Goal: Task Accomplishment & Management: Manage account settings

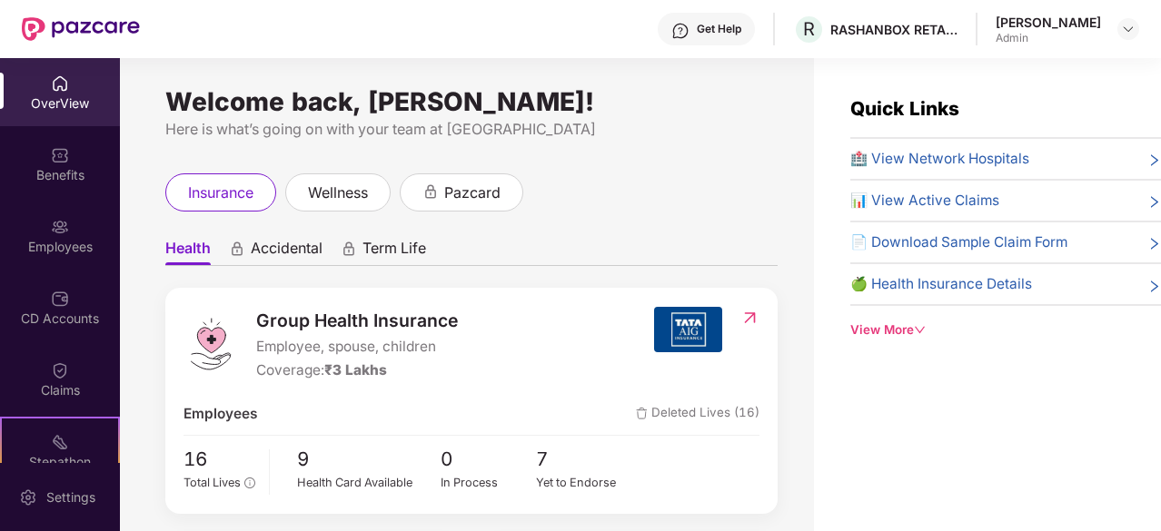
click at [1086, 28] on div "[PERSON_NAME]" at bounding box center [1048, 22] width 105 height 17
click at [1125, 26] on img at bounding box center [1128, 29] width 15 height 15
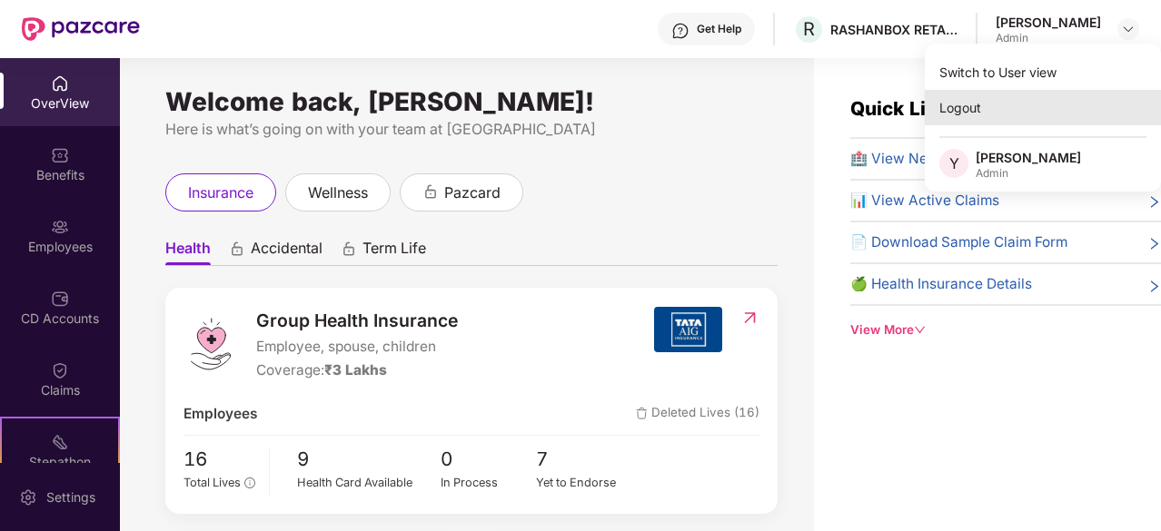
click at [958, 107] on div "Logout" at bounding box center [1043, 107] width 236 height 35
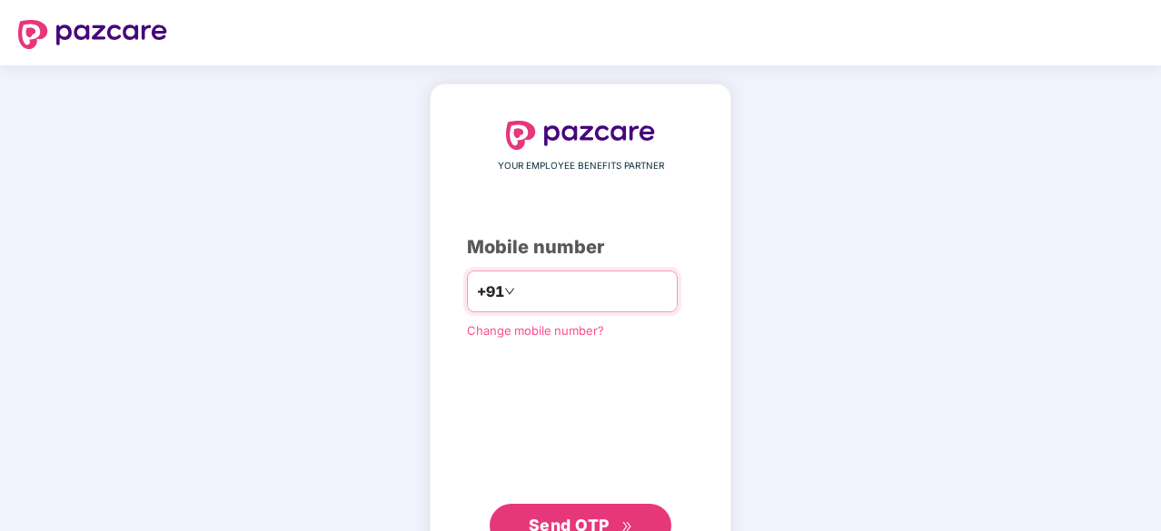
type input "**********"
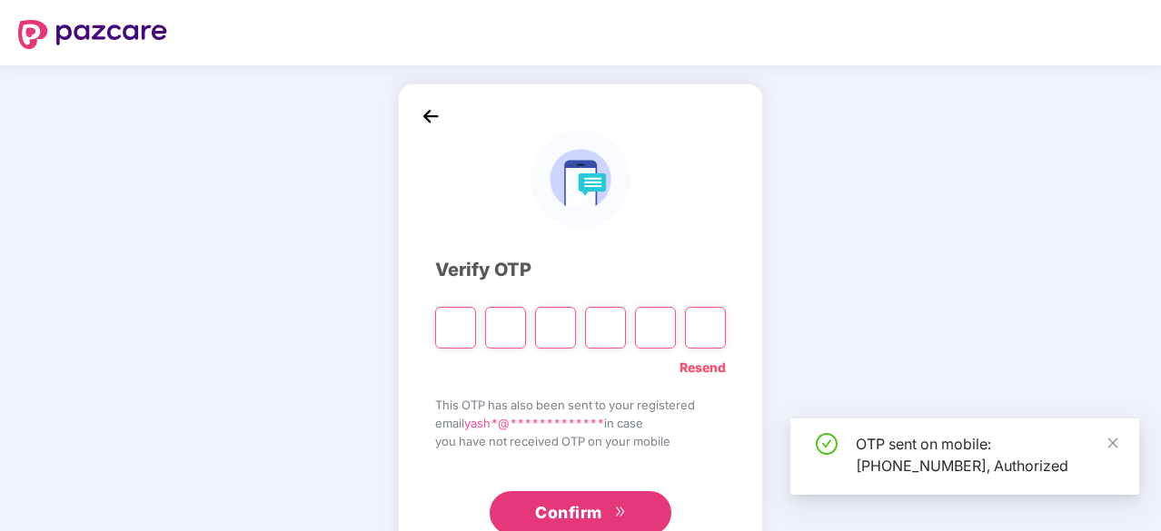
click at [449, 323] on input "Please enter verification code. Digit 1" at bounding box center [455, 328] width 41 height 42
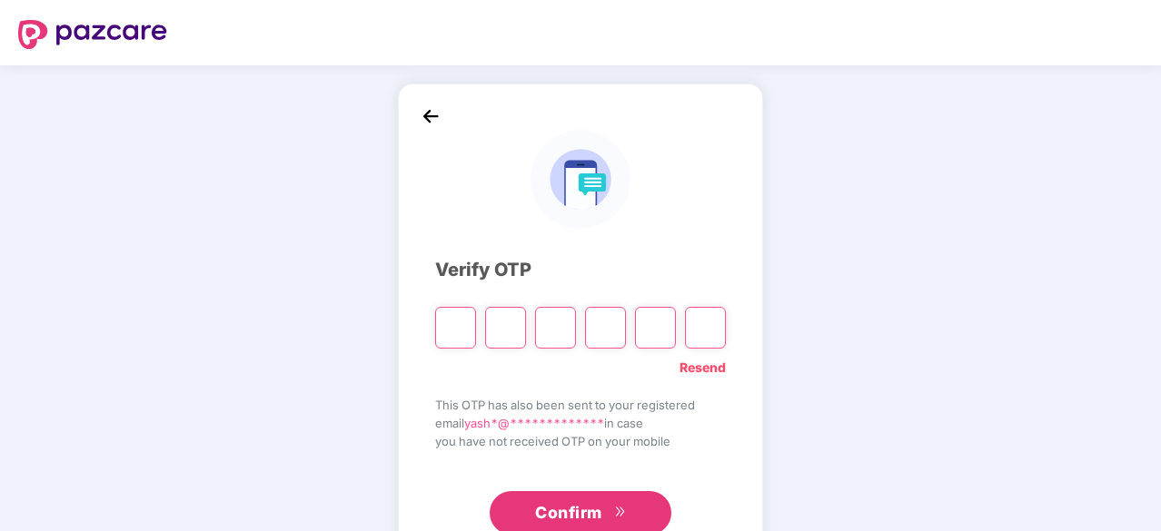
type input "*"
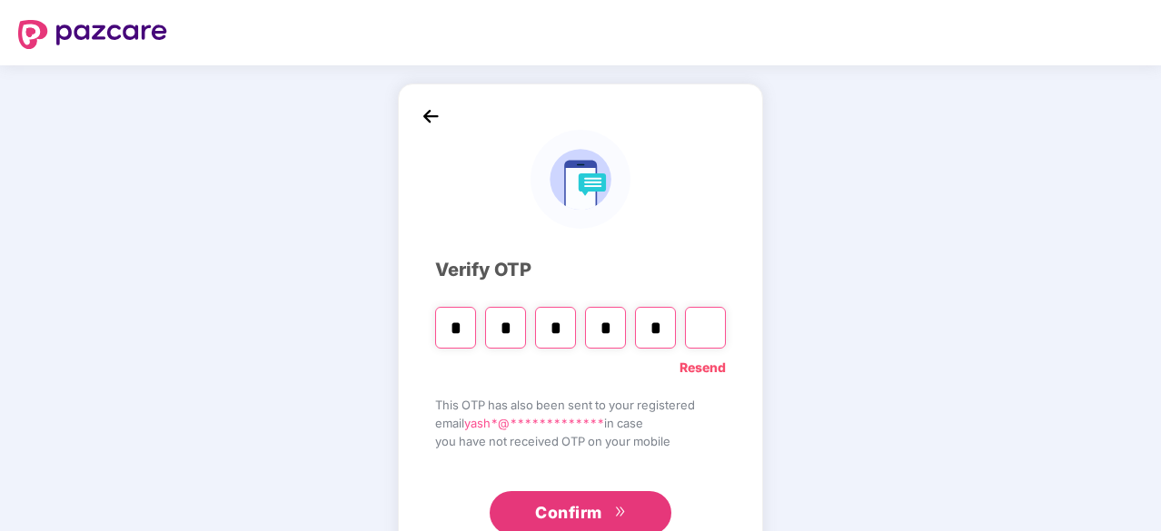
type input "*"
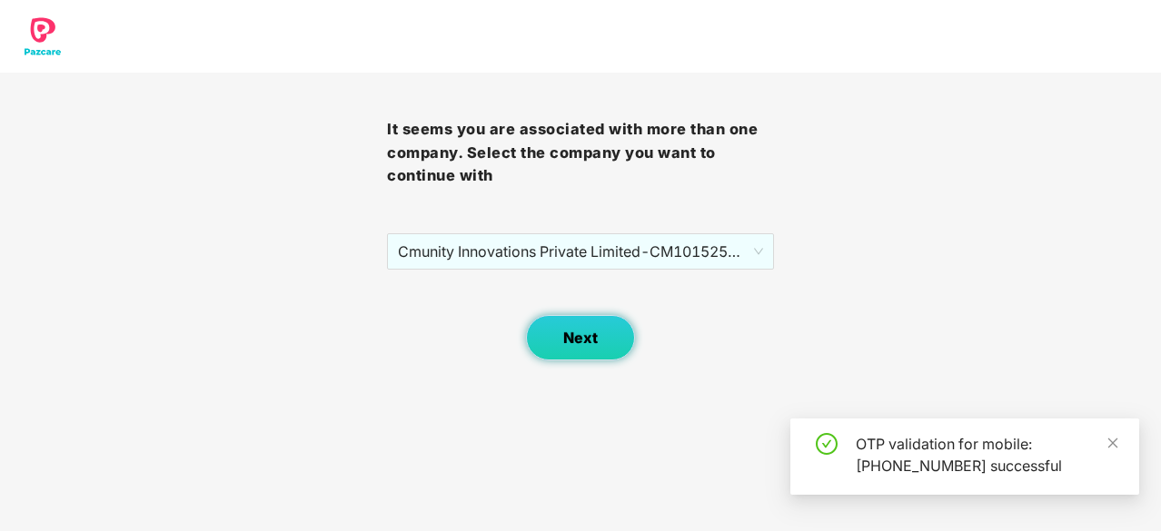
click at [585, 348] on button "Next" at bounding box center [580, 337] width 109 height 45
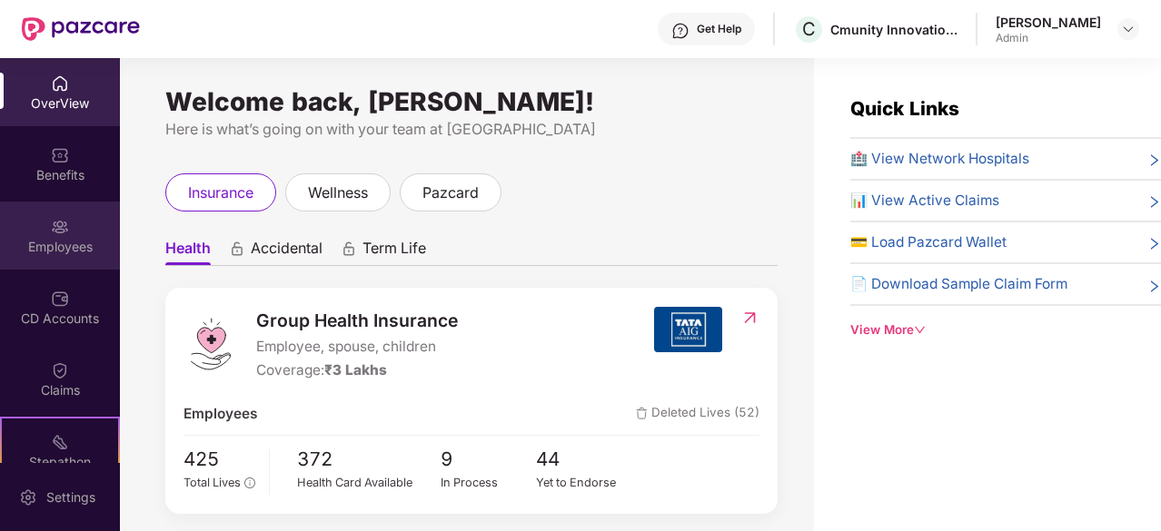
click at [44, 255] on div "Employees" at bounding box center [60, 247] width 120 height 18
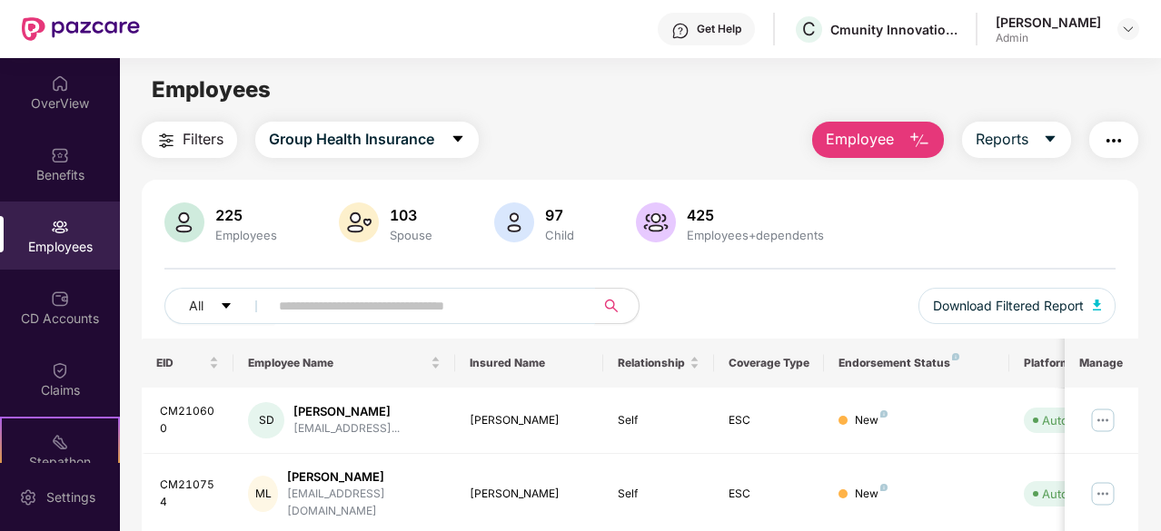
click at [310, 320] on span at bounding box center [426, 306] width 338 height 36
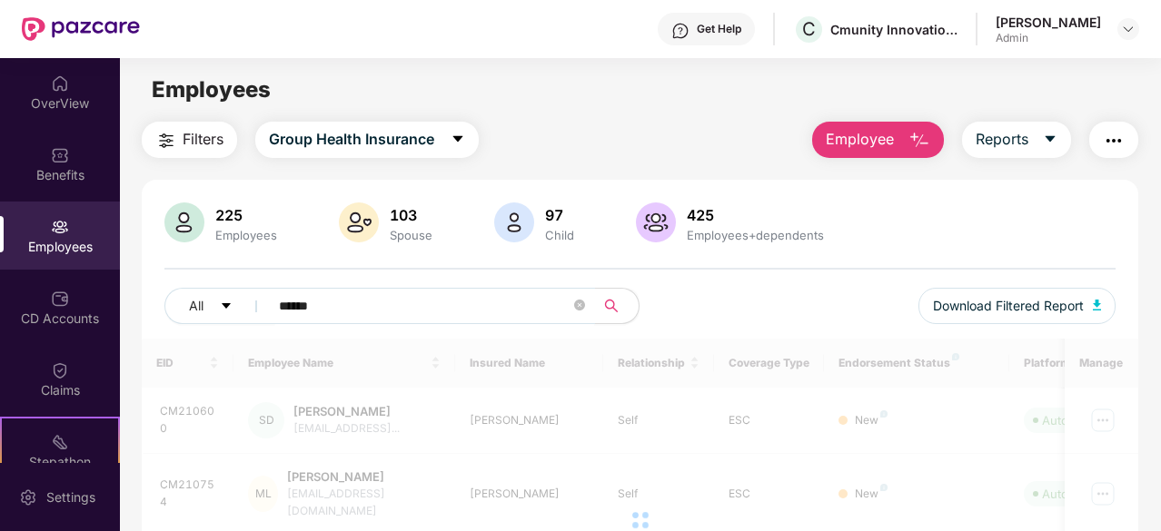
type input "******"
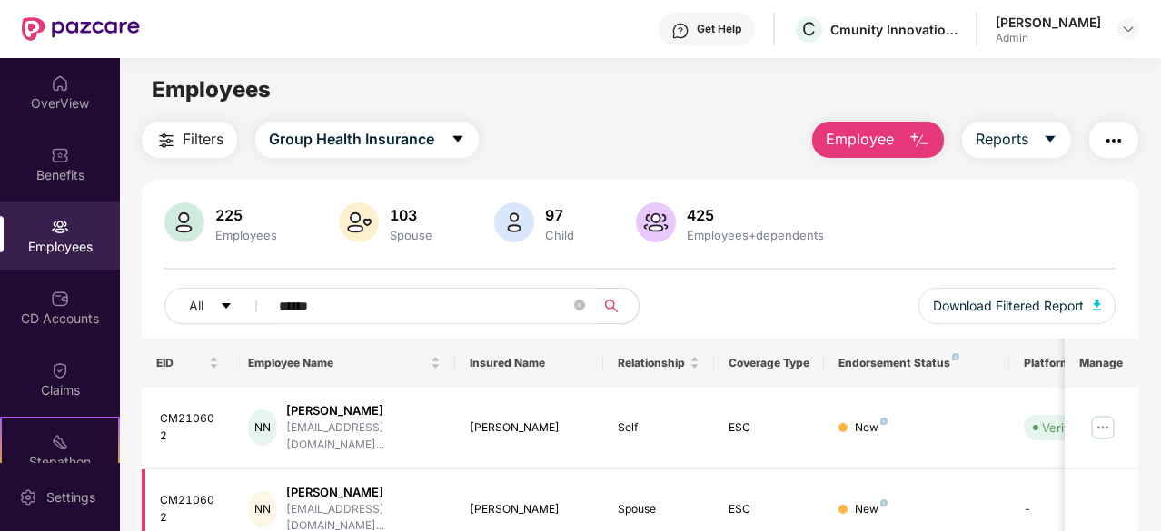
scroll to position [118, 0]
